Goal: Communication & Community: Answer question/provide support

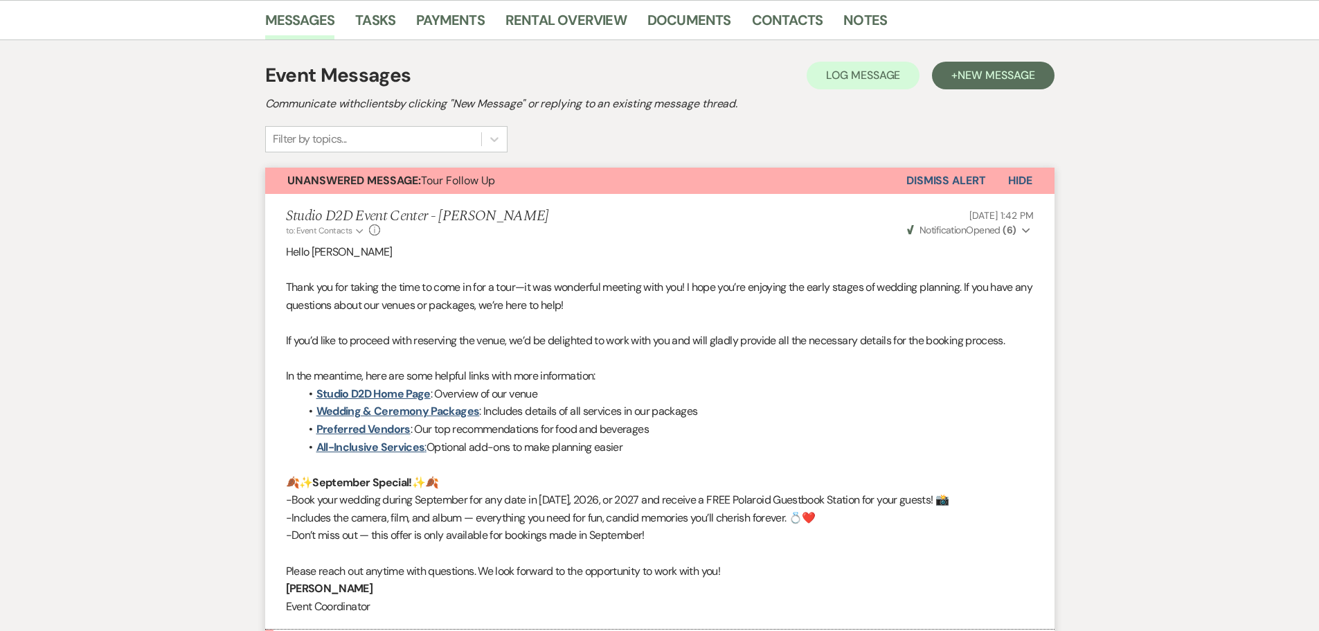
scroll to position [310, 0]
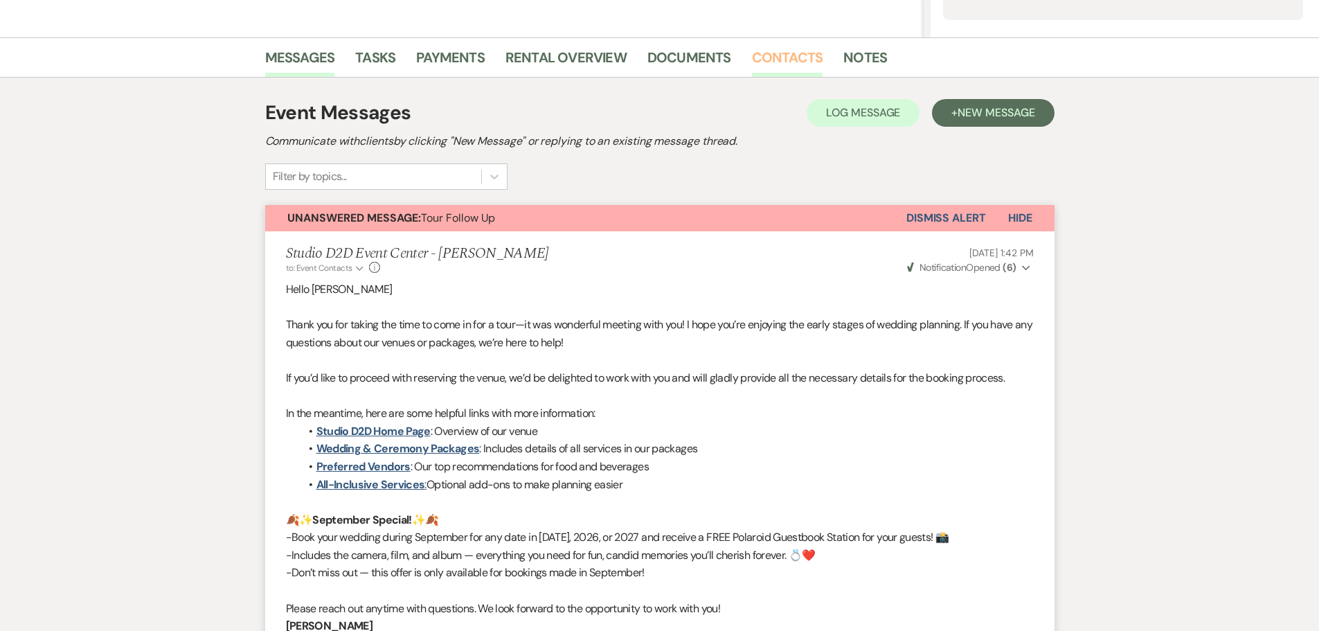
click at [770, 61] on link "Contacts" at bounding box center [787, 61] width 71 height 30
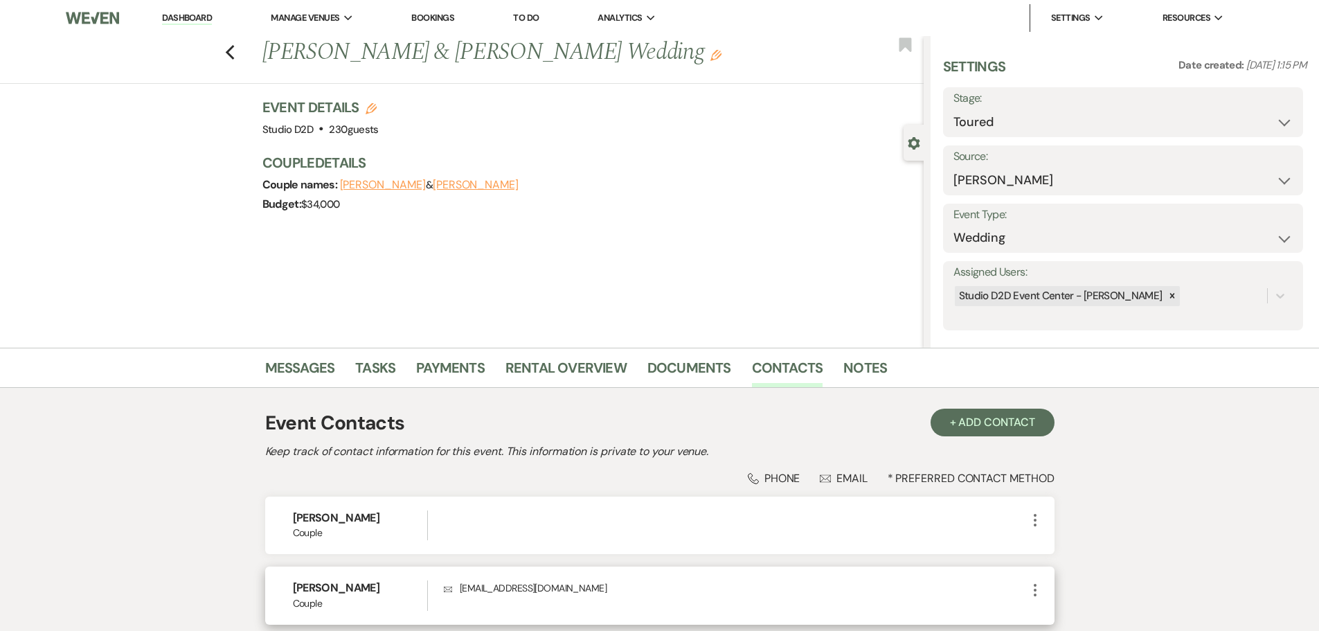
drag, startPoint x: 362, startPoint y: 587, endPoint x: 295, endPoint y: 590, distance: 67.2
click at [295, 590] on h6 "[PERSON_NAME]" at bounding box center [360, 587] width 135 height 15
copy h6 "[PERSON_NAME]"
drag, startPoint x: 557, startPoint y: 588, endPoint x: 461, endPoint y: 596, distance: 95.9
click at [461, 596] on div "Envelope [EMAIL_ADDRESS][DOMAIN_NAME]" at bounding box center [735, 595] width 582 height 30
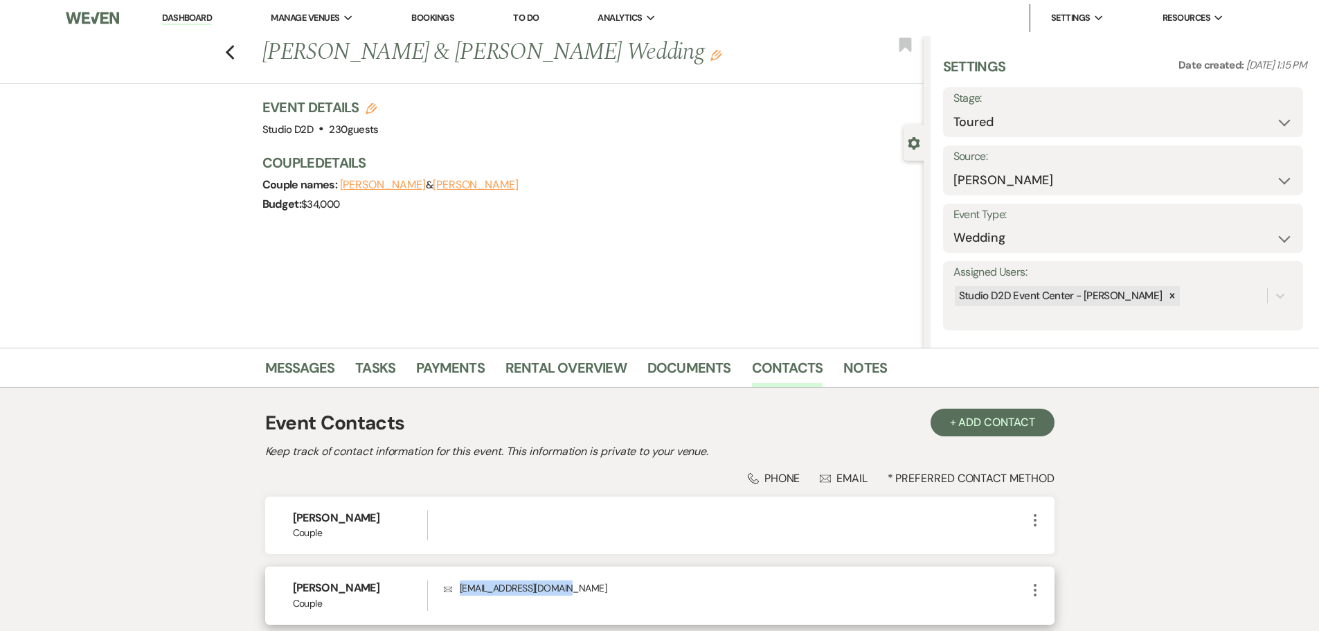
copy p "[EMAIL_ADDRESS][DOMAIN_NAME]"
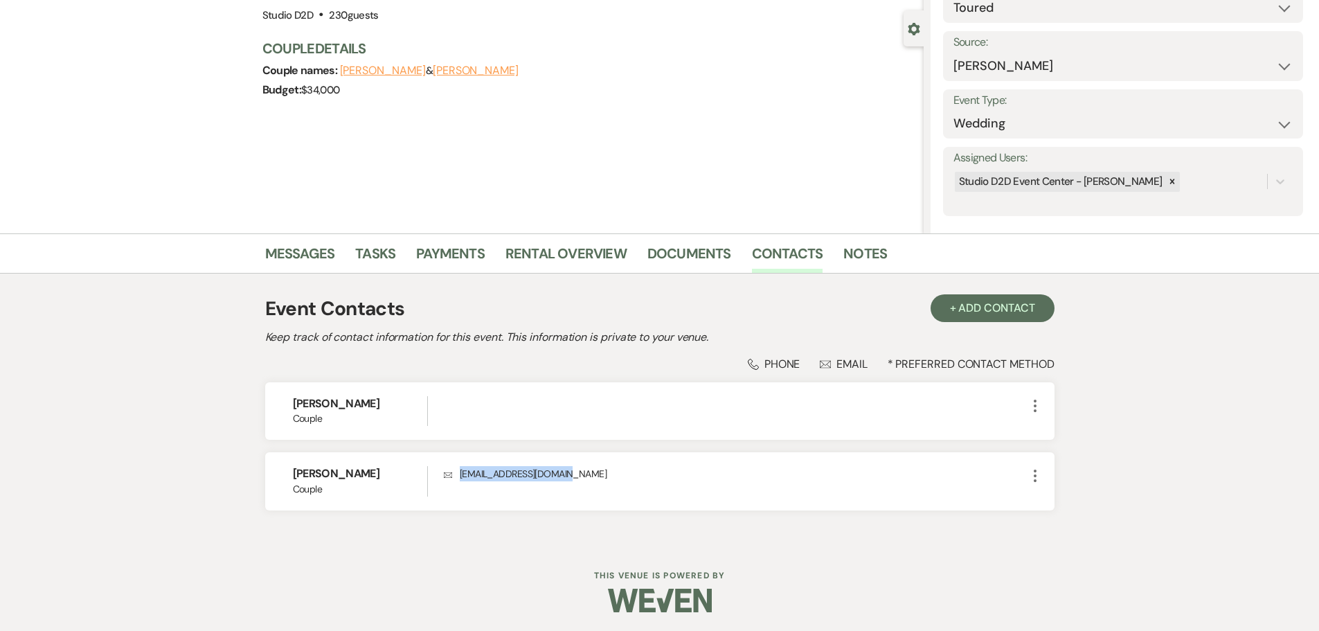
scroll to position [116, 0]
click at [308, 249] on link "Messages" at bounding box center [300, 255] width 70 height 30
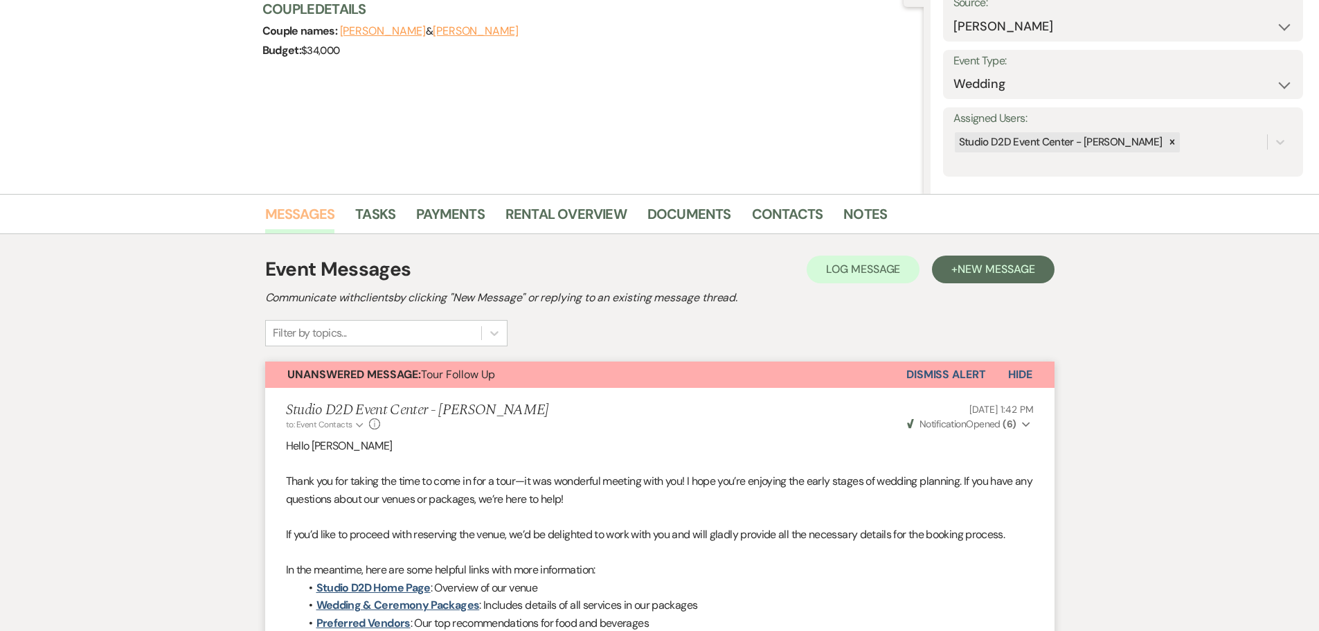
scroll to position [15, 0]
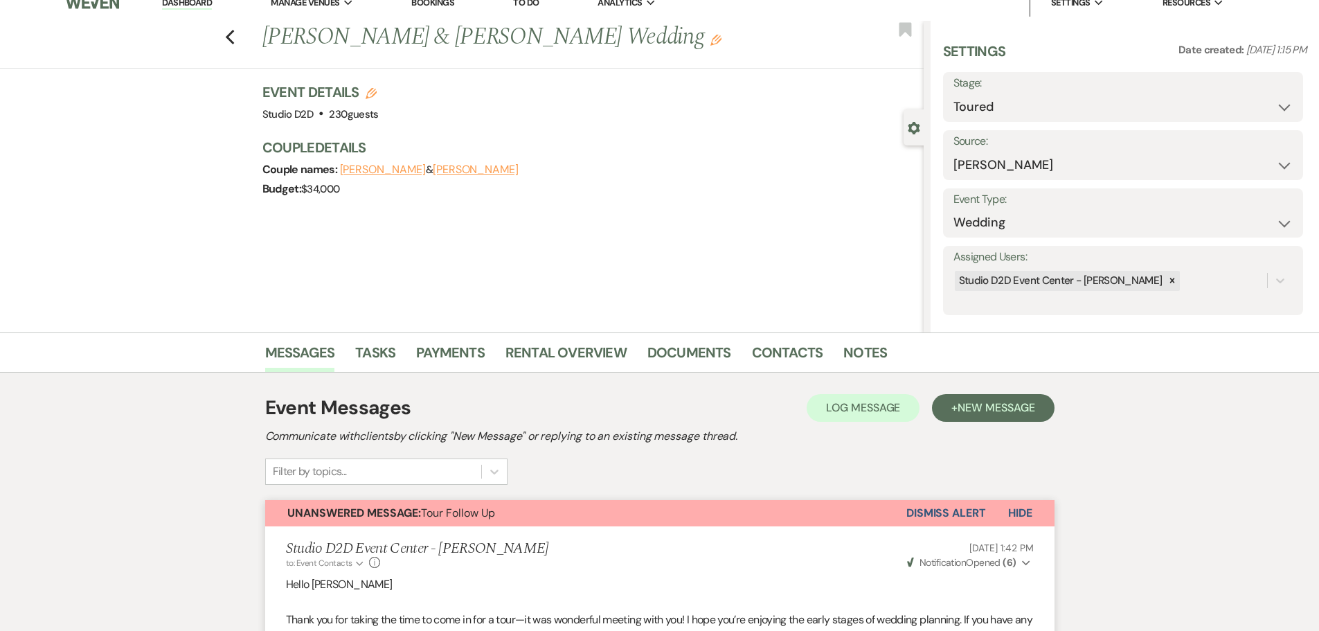
click at [927, 513] on button "Dismiss Alert" at bounding box center [946, 513] width 80 height 26
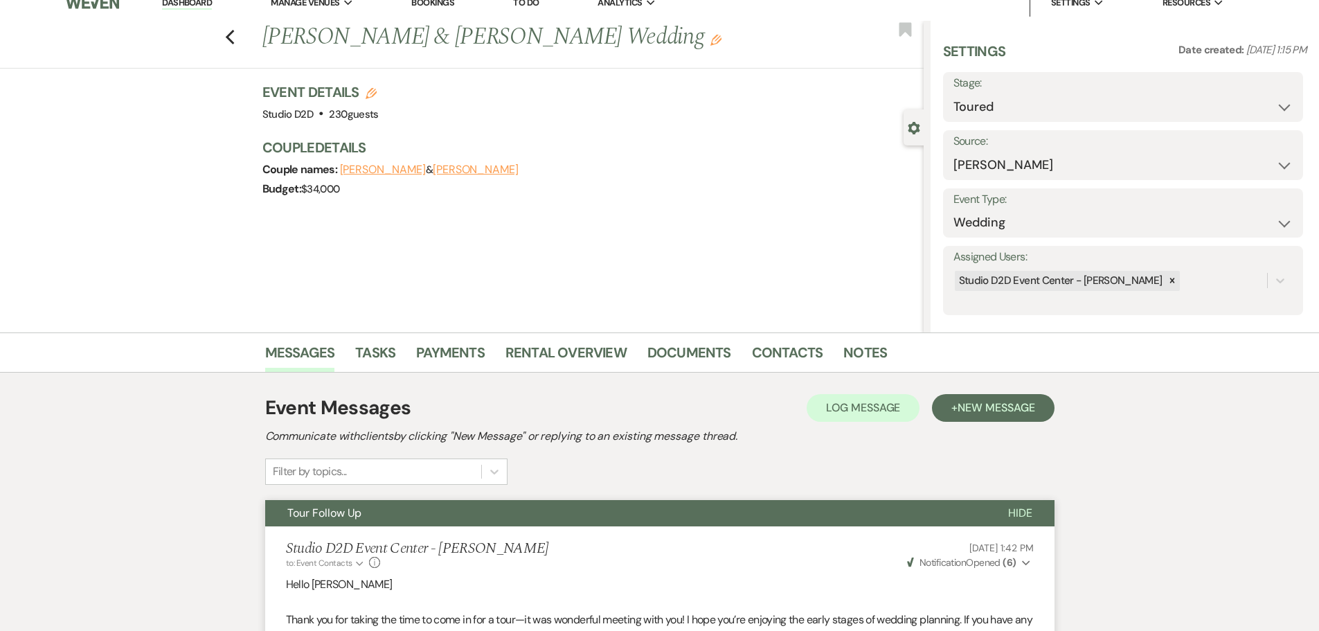
click at [467, 507] on button "Tour Follow Up" at bounding box center [625, 513] width 721 height 26
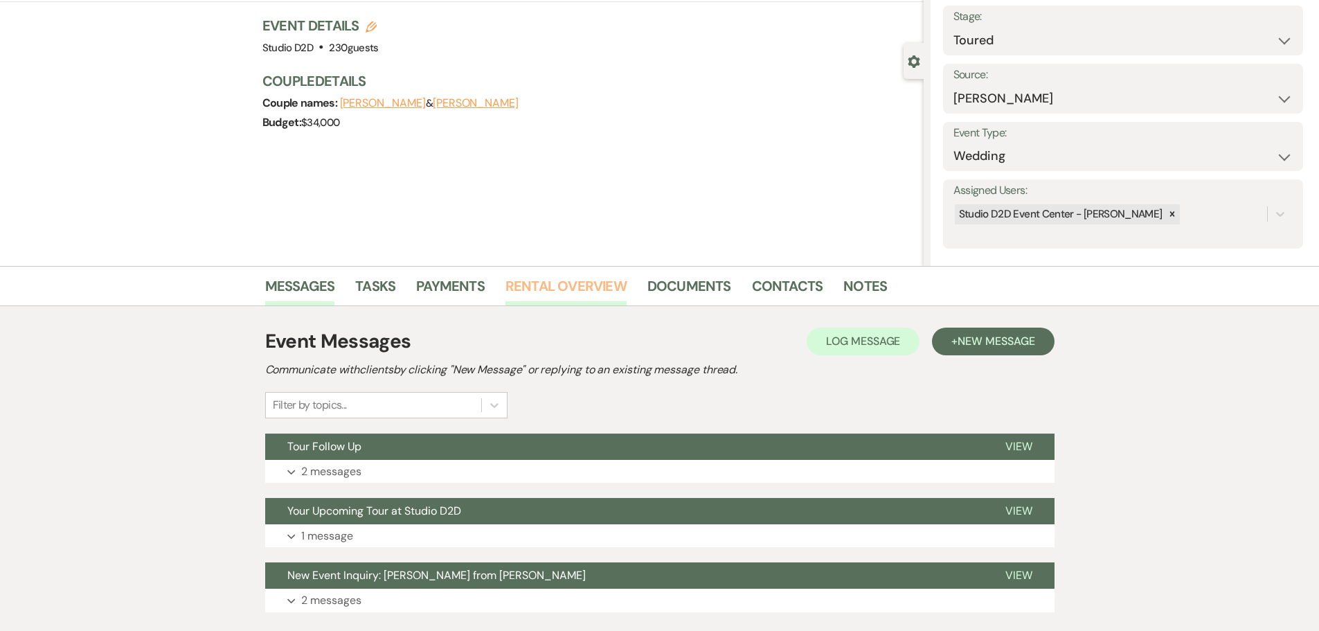
scroll to position [0, 0]
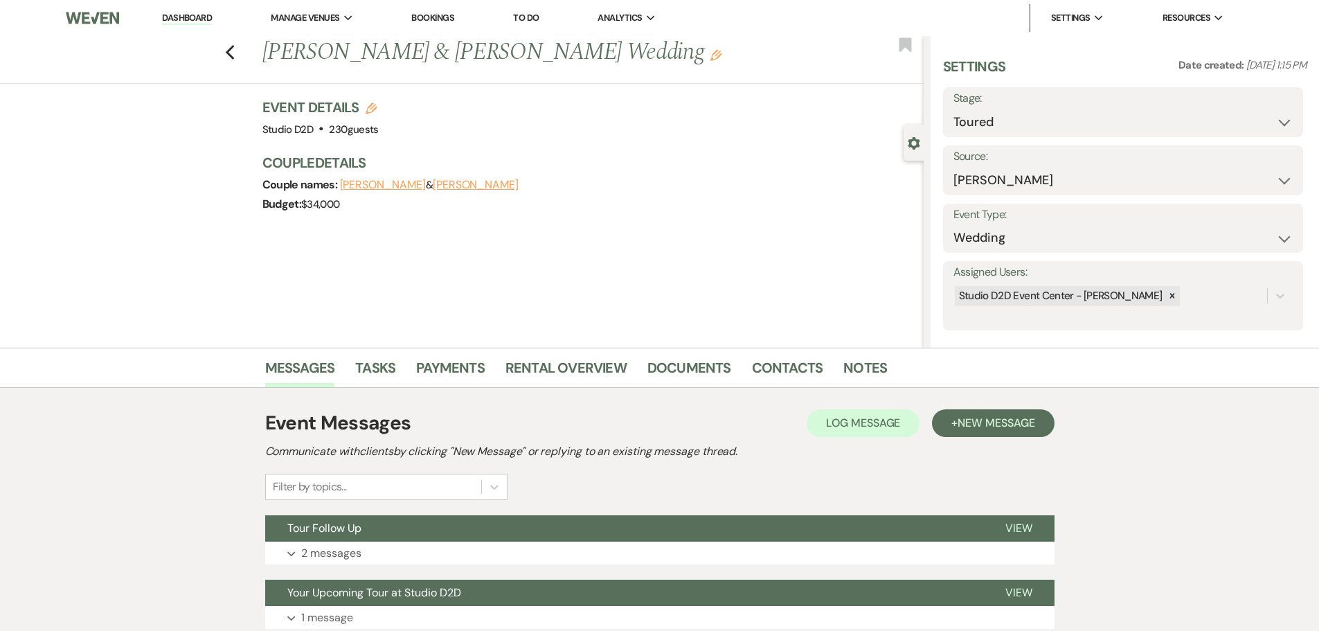
click at [194, 14] on link "Dashboard" at bounding box center [187, 18] width 50 height 13
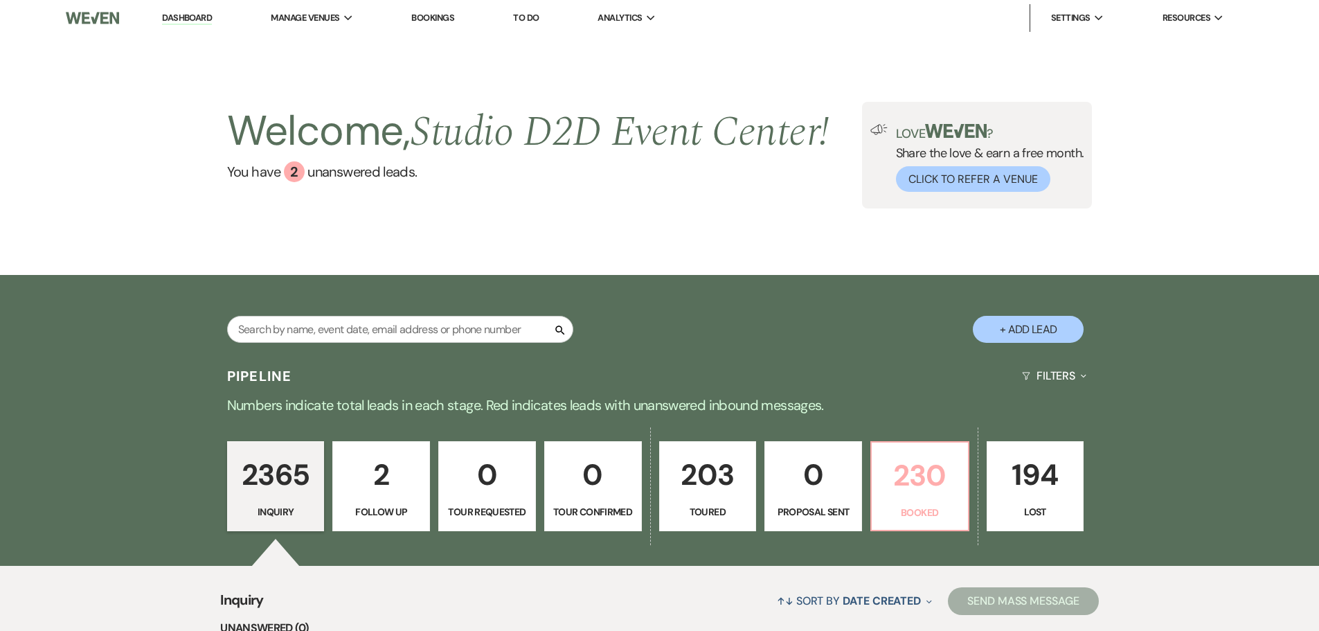
click at [919, 476] on p "230" at bounding box center [920, 475] width 80 height 46
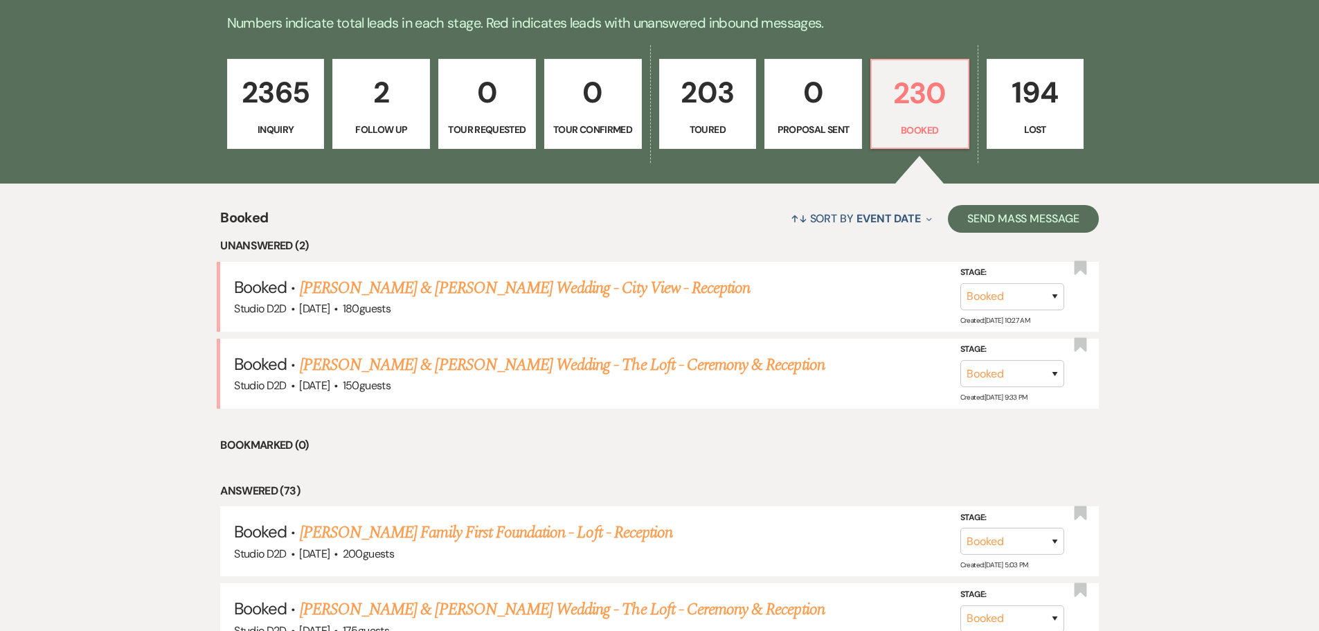
scroll to position [383, 0]
click at [495, 366] on link "[PERSON_NAME] & [PERSON_NAME] Wedding - The Loft - Ceremony & Reception" at bounding box center [562, 364] width 525 height 25
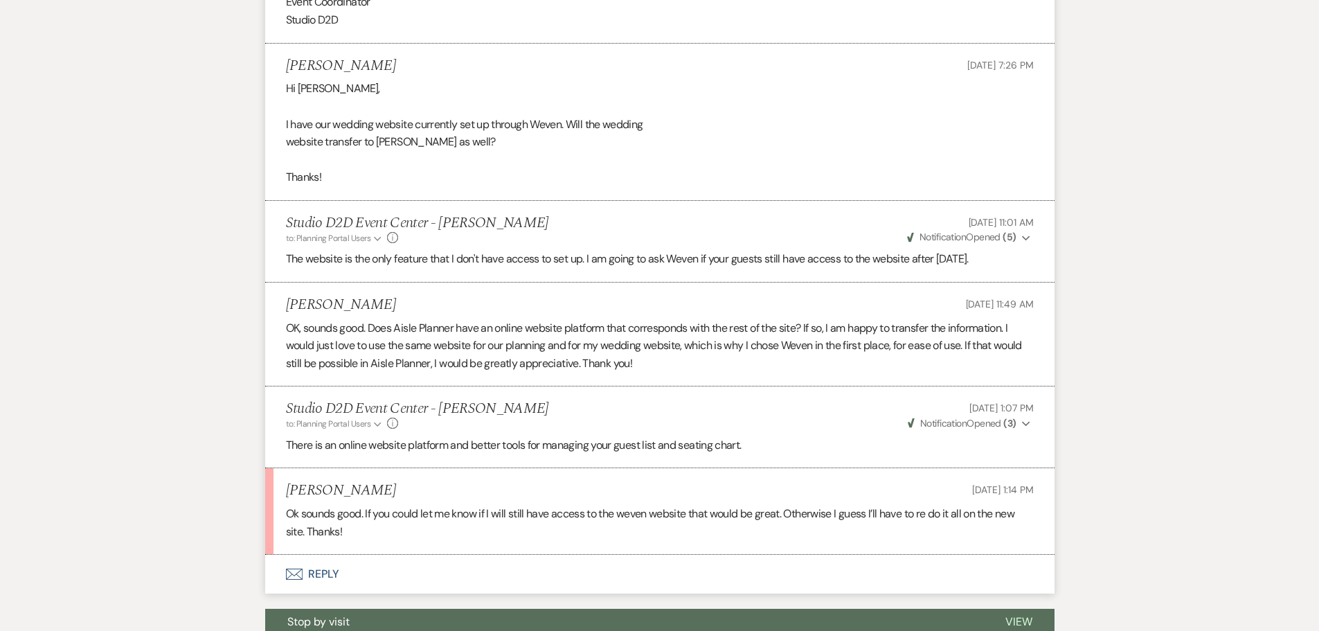
scroll to position [1108, 0]
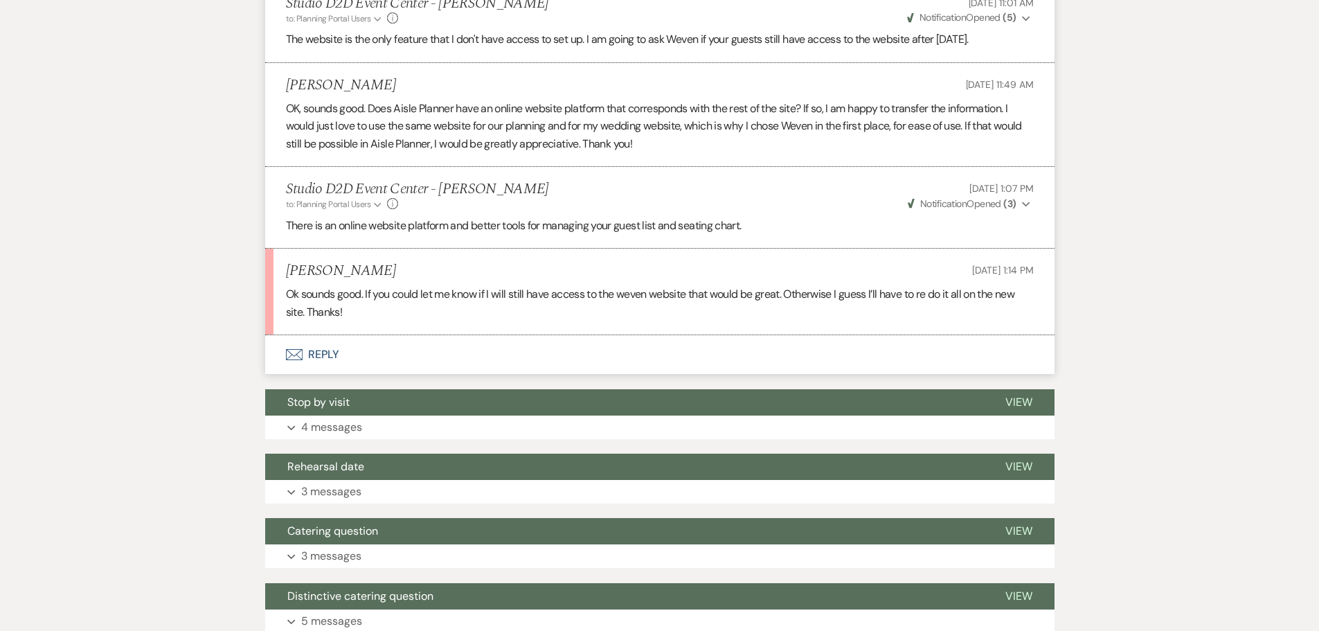
click at [329, 352] on button "Envelope Reply" at bounding box center [659, 354] width 789 height 39
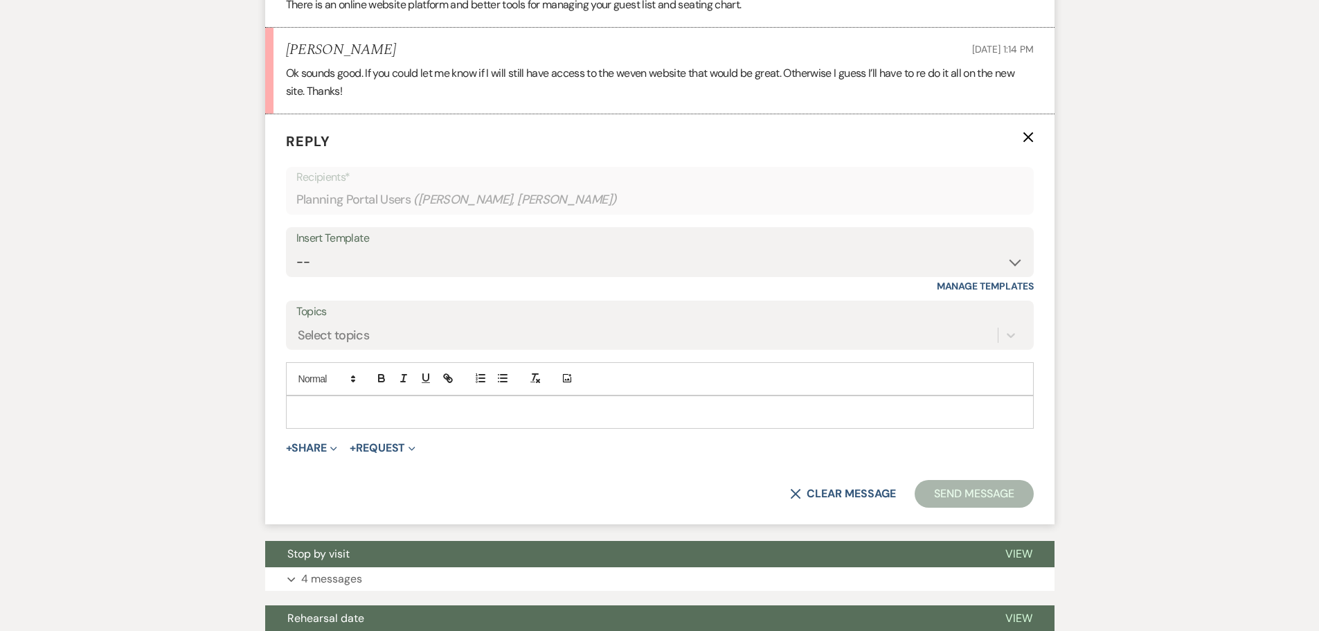
scroll to position [1385, 0]
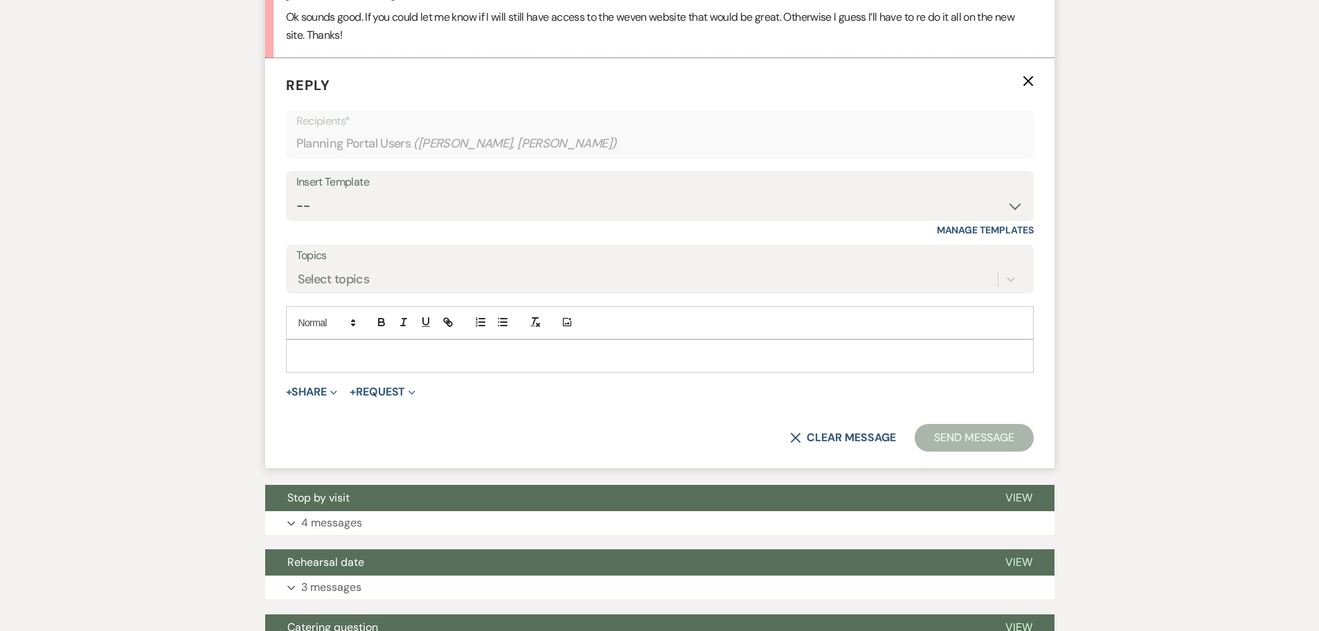
click at [404, 355] on p at bounding box center [660, 355] width 726 height 15
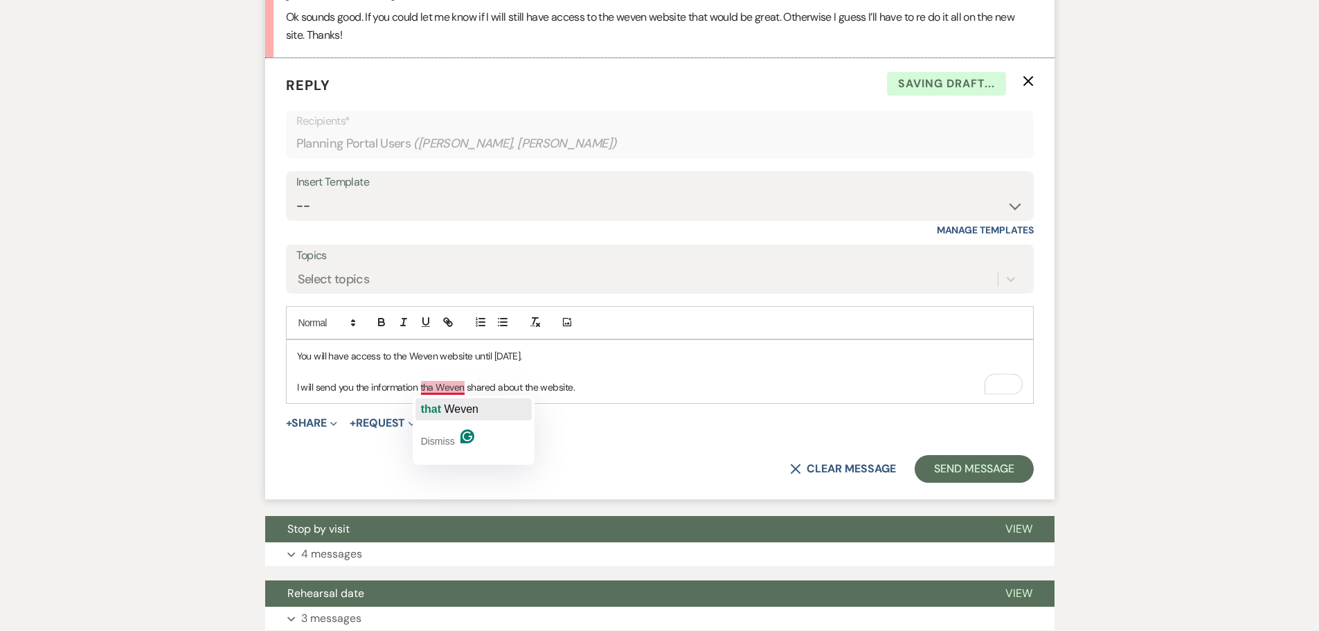
click at [454, 413] on span "Weven" at bounding box center [461, 409] width 35 height 12
